Goal: Information Seeking & Learning: Compare options

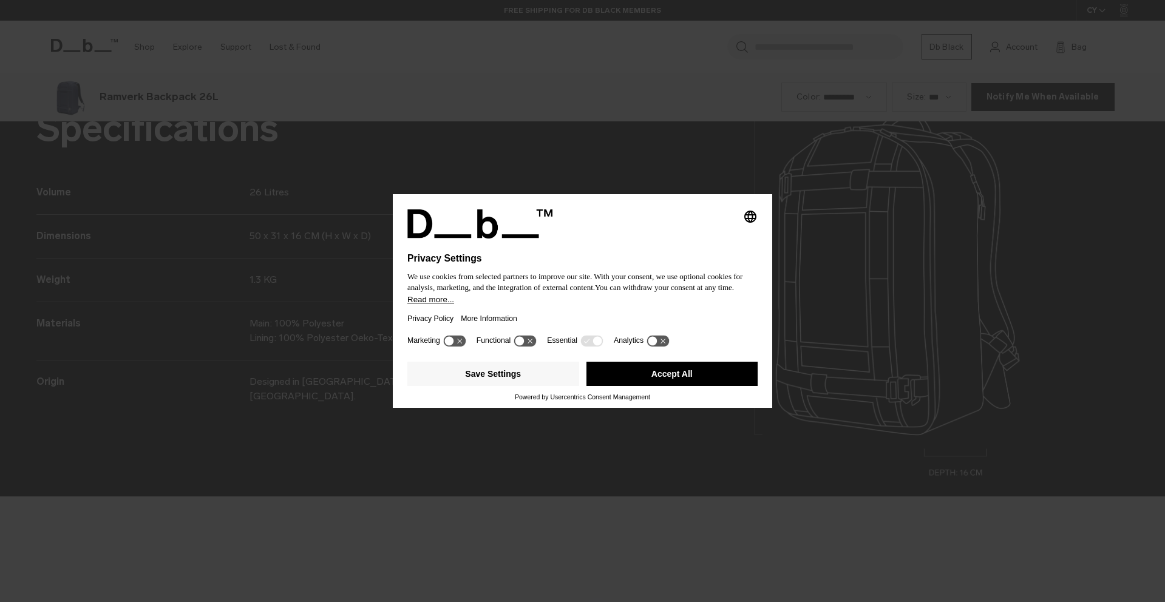
scroll to position [1806, 0]
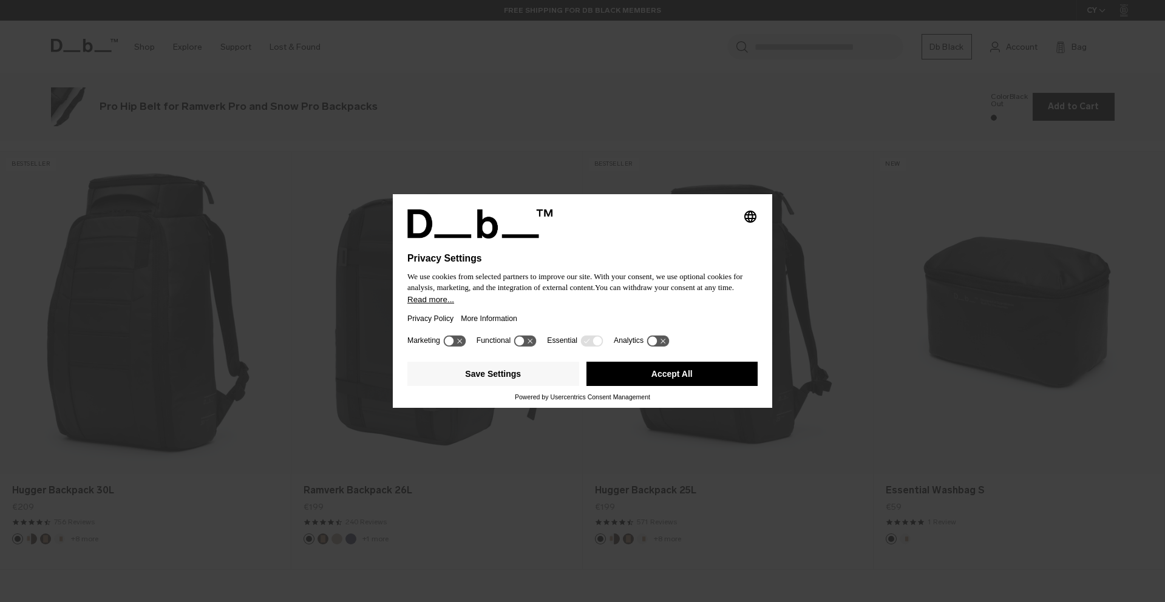
scroll to position [1806, 0]
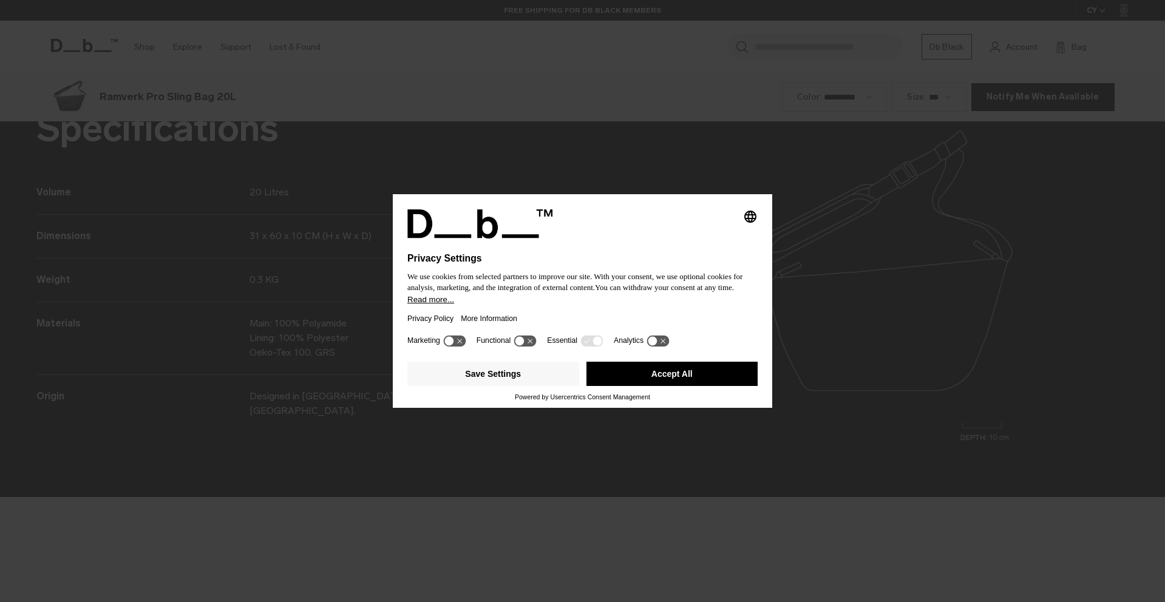
scroll to position [1806, 0]
